Goal: Transaction & Acquisition: Purchase product/service

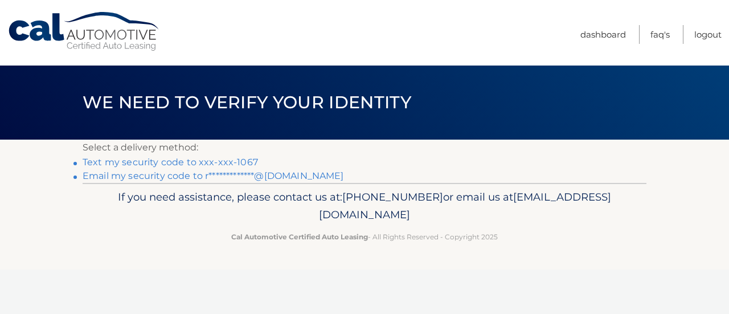
click at [233, 162] on link "Text my security code to xxx-xxx-1067" at bounding box center [170, 162] width 175 height 11
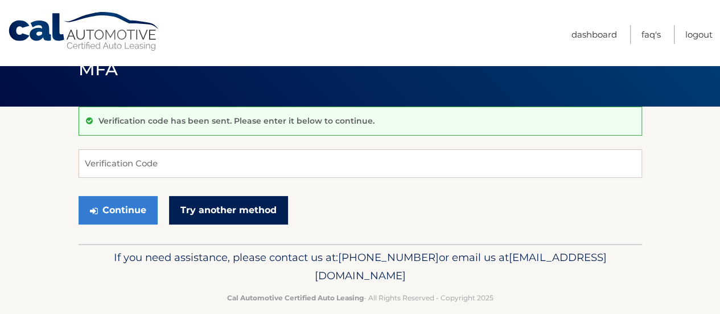
scroll to position [48, 0]
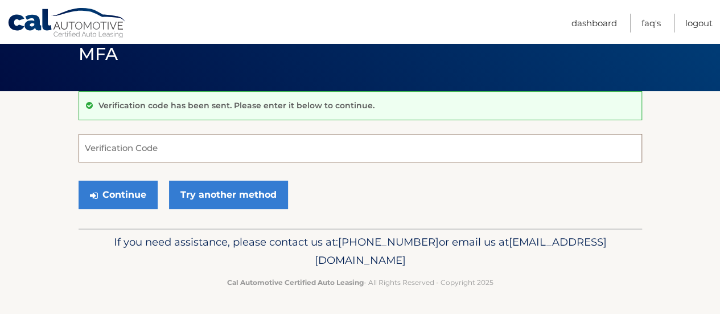
click at [239, 153] on input "Verification Code" at bounding box center [361, 148] width 564 height 28
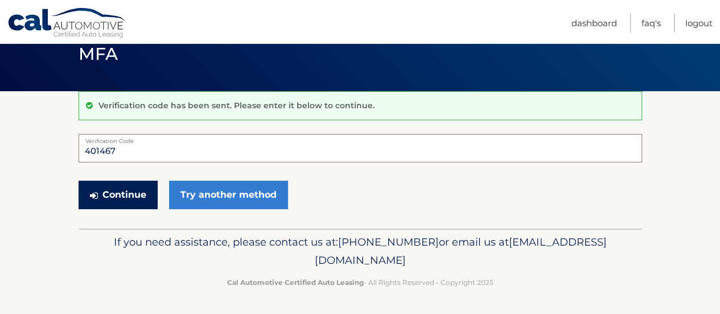
type input "401467"
click at [136, 189] on button "Continue" at bounding box center [118, 194] width 79 height 28
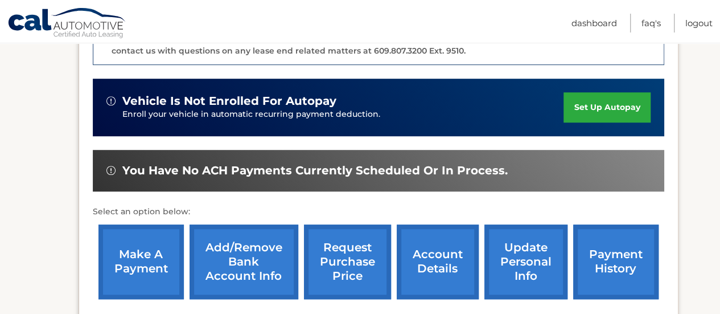
scroll to position [399, 0]
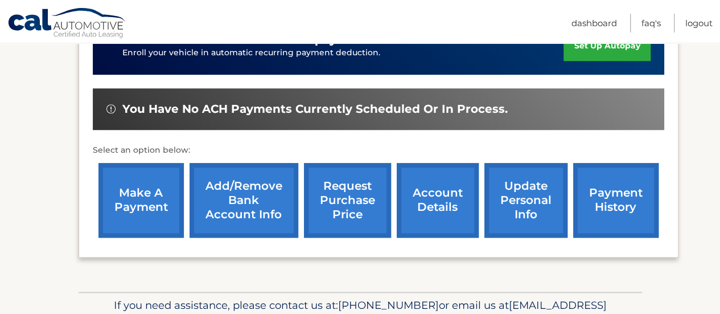
click at [151, 190] on link "make a payment" at bounding box center [140, 200] width 85 height 75
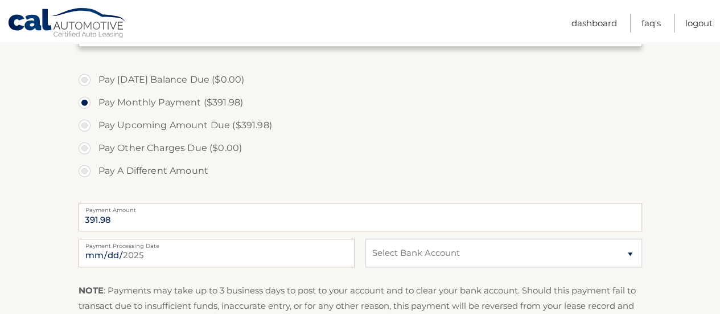
scroll to position [342, 0]
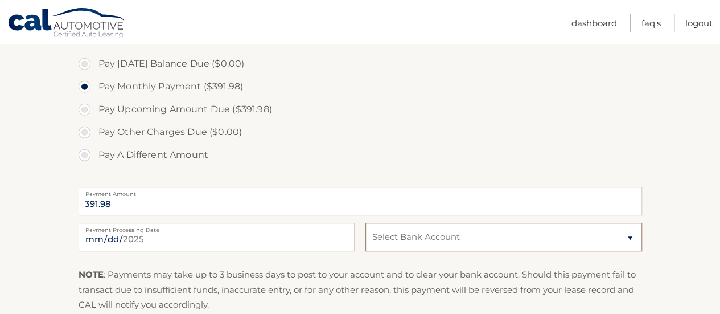
click at [437, 239] on select "Select Bank Account Checking KEY BANK *****0425 Checking KEY BANK *****9450" at bounding box center [504, 237] width 276 height 28
select select "Y2QxMmE2ZTItYzNlNS00NGVlLTlkNjEtNzc1NjA1YWNlMTlk"
click at [366, 223] on select "Select Bank Account Checking KEY BANK *****0425 Checking KEY BANK *****9450" at bounding box center [504, 237] width 276 height 28
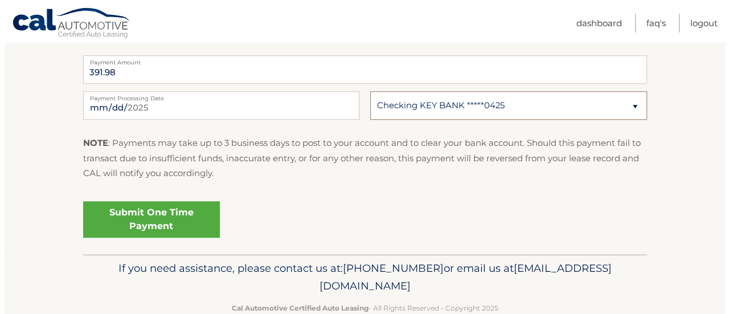
scroll to position [499, 0]
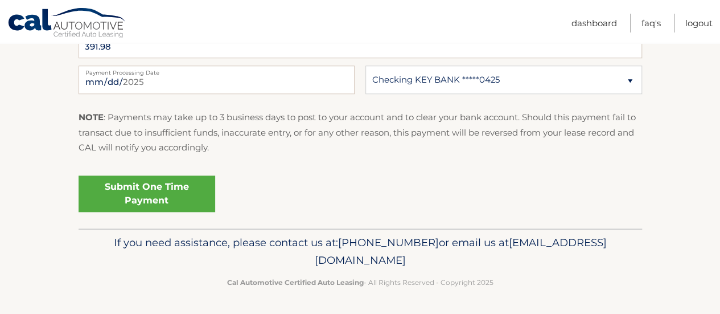
click at [163, 198] on link "Submit One Time Payment" at bounding box center [147, 193] width 137 height 36
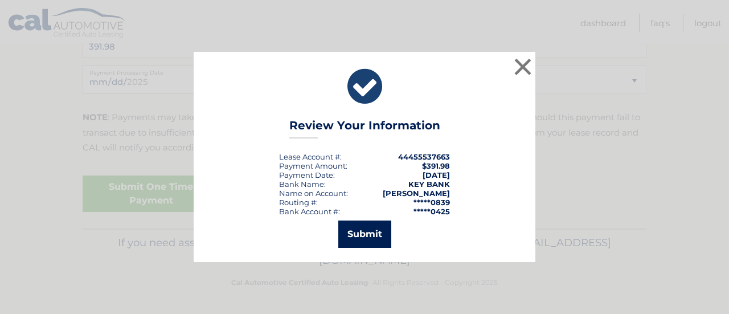
click at [363, 239] on button "Submit" at bounding box center [364, 233] width 53 height 27
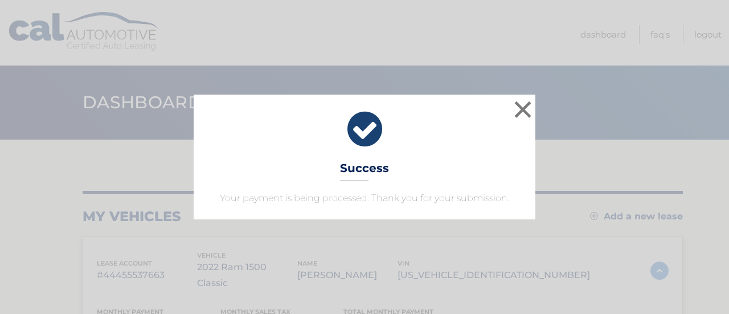
click at [534, 106] on div "× Success Your payment is being processed. Thank you for your submission." at bounding box center [365, 157] width 342 height 124
click at [527, 110] on button "×" at bounding box center [522, 109] width 23 height 23
